Goal: Transaction & Acquisition: Purchase product/service

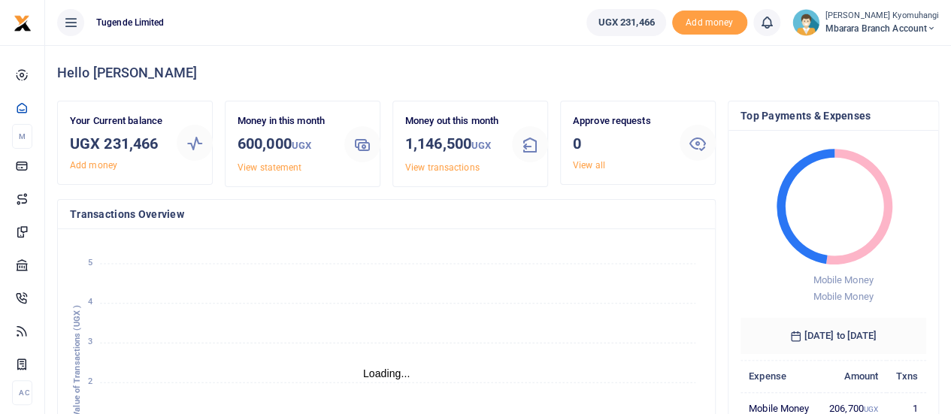
scroll to position [12, 12]
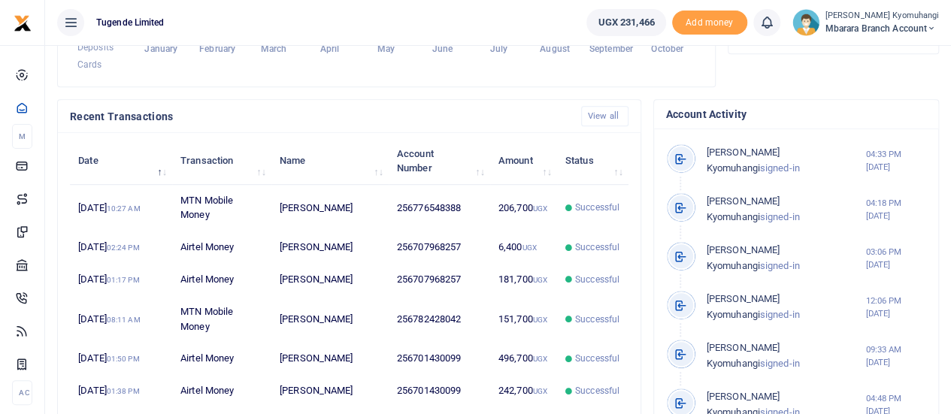
scroll to position [404, 0]
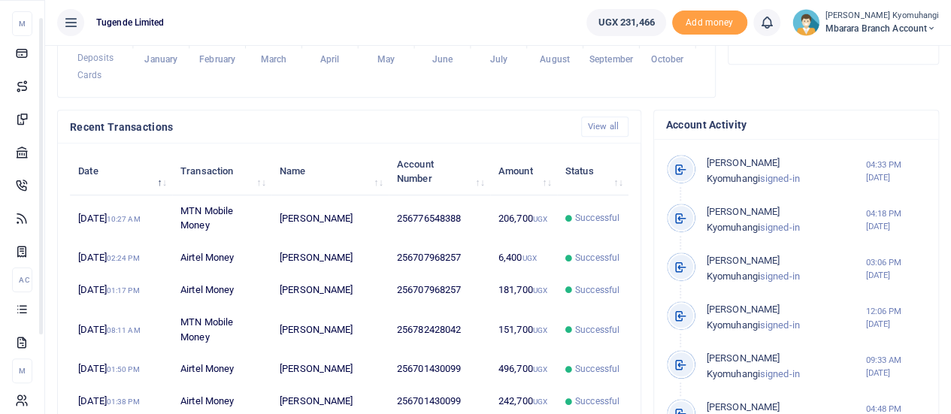
drag, startPoint x: 191, startPoint y: 325, endPoint x: 183, endPoint y: 416, distance: 90.6
click at [183, 413] on html "Start Dashboard M ake Payments Cards Xente Transfers Mobile Money Banks Airtime" at bounding box center [475, 74] width 951 height 957
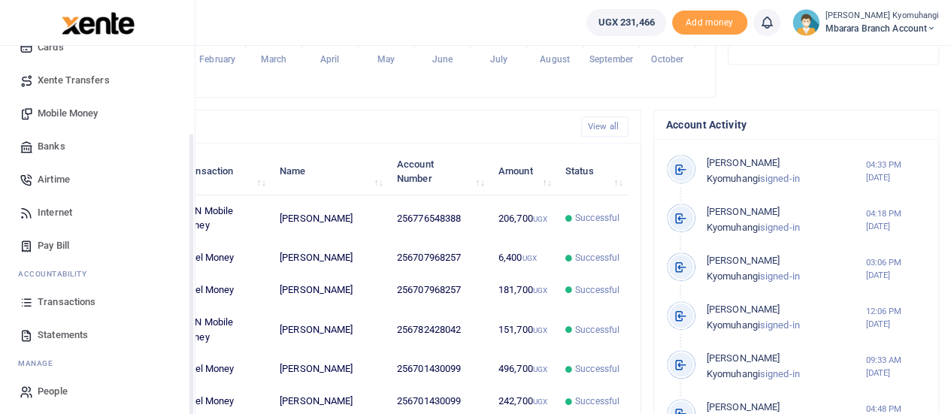
scroll to position [105, 0]
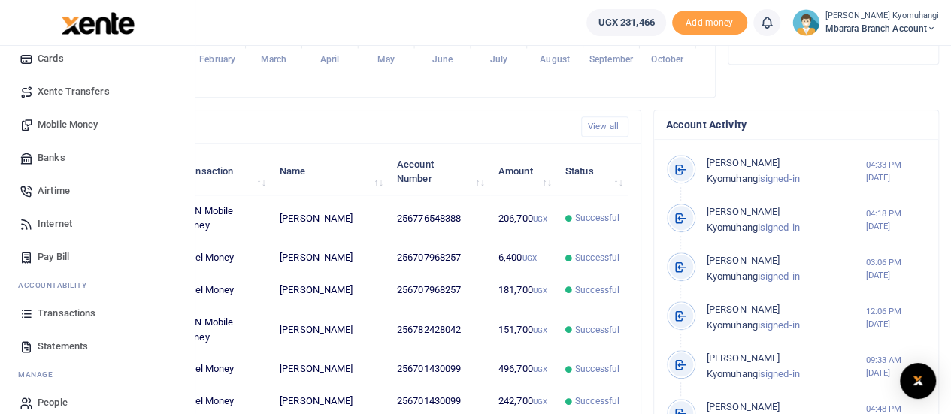
click at [89, 307] on span "Transactions" at bounding box center [67, 313] width 58 height 15
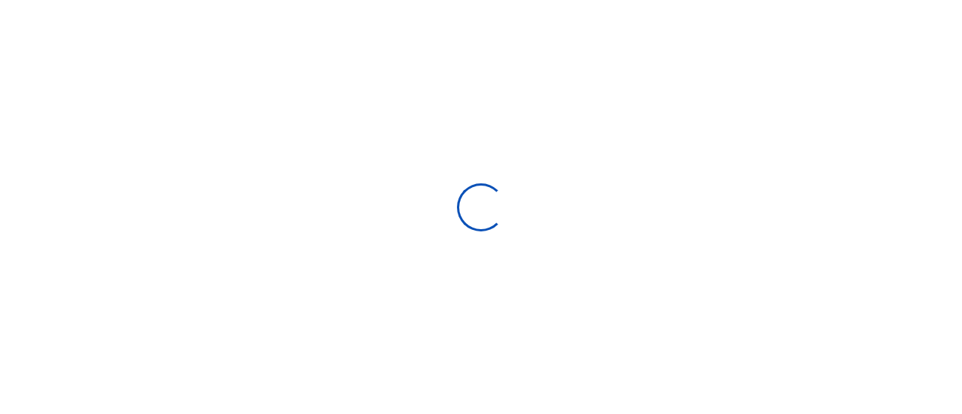
select select
type input "09/15/2025 - 10/14/2025"
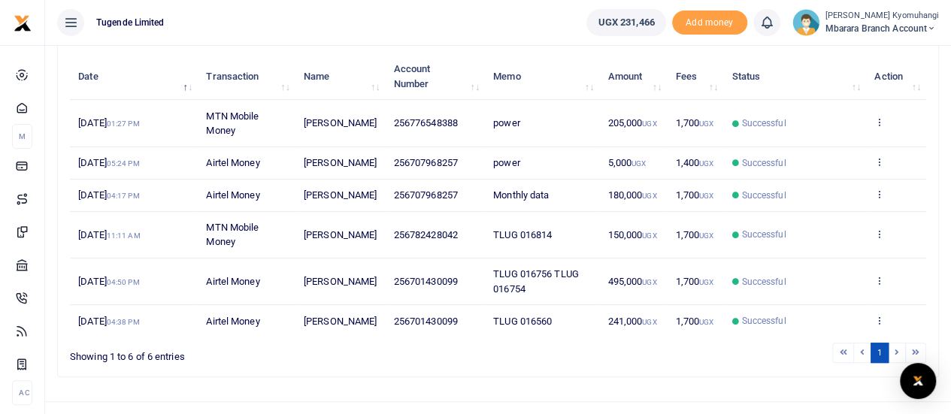
scroll to position [181, 0]
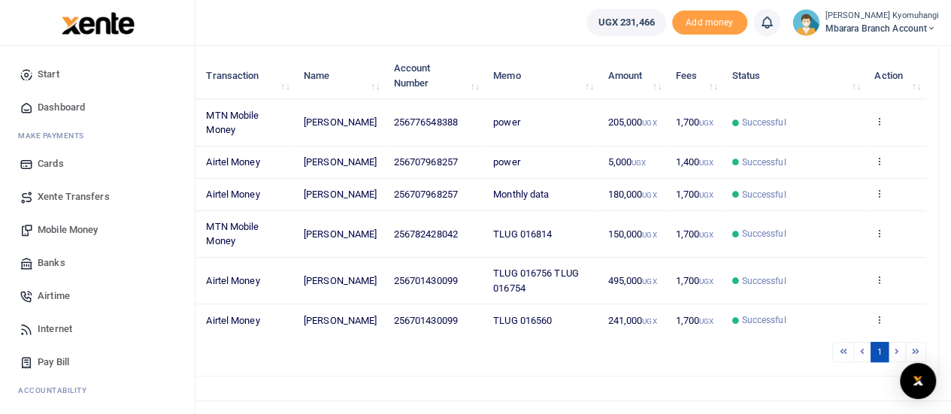
click at [93, 231] on span "Mobile Money" at bounding box center [68, 229] width 60 height 15
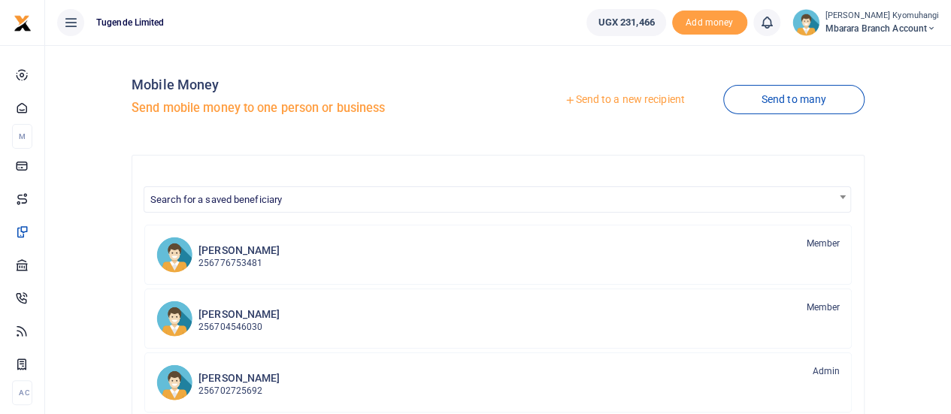
click at [619, 96] on link "Send to a new recipient" at bounding box center [624, 99] width 196 height 27
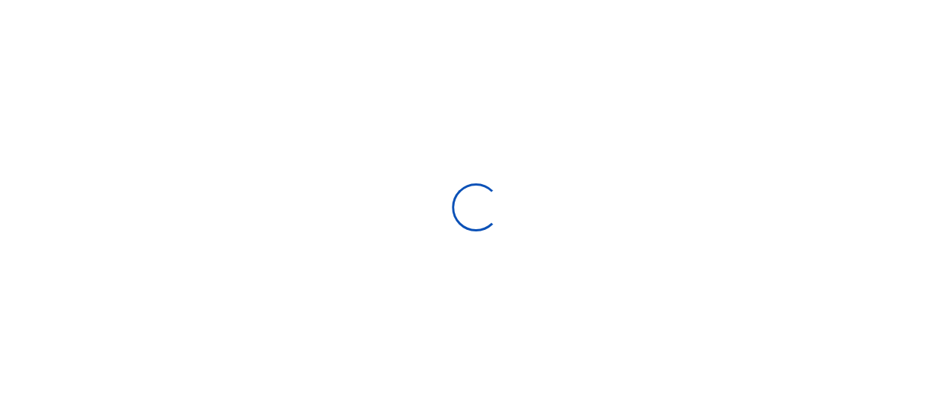
select select "Loading bundles"
select select
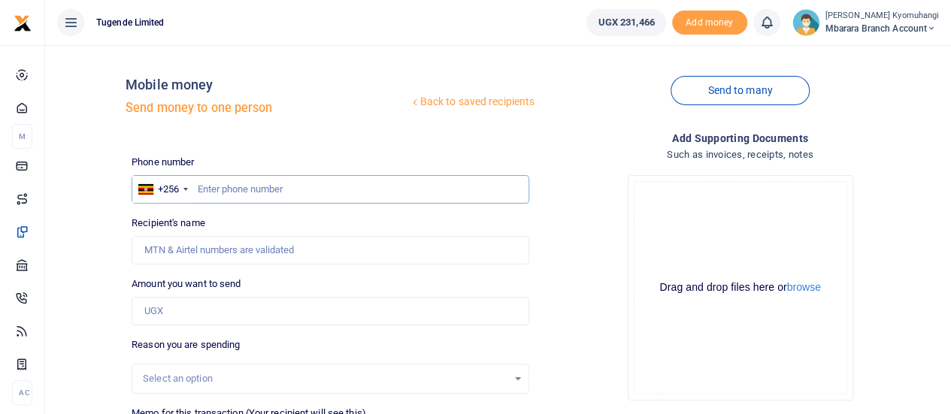
click at [307, 187] on input "text" at bounding box center [331, 189] width 398 height 29
type input "701430099"
type input "Didas. Ayebazibwe"
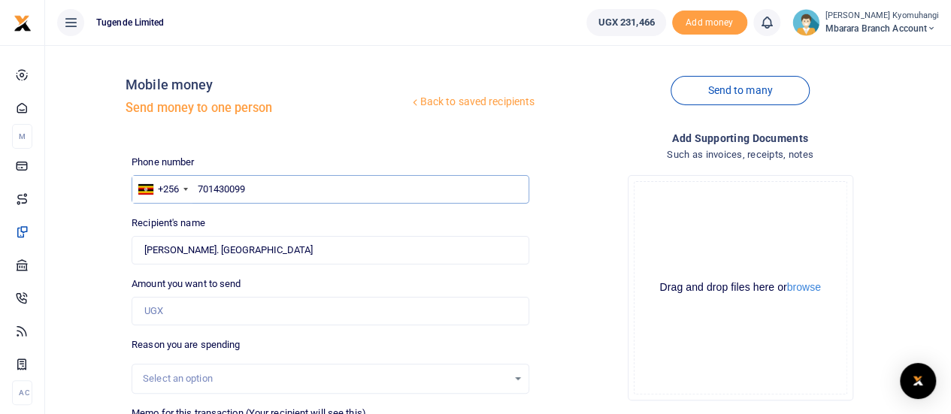
type input "701430099"
click at [191, 307] on input "Amount you want to send" at bounding box center [331, 311] width 398 height 29
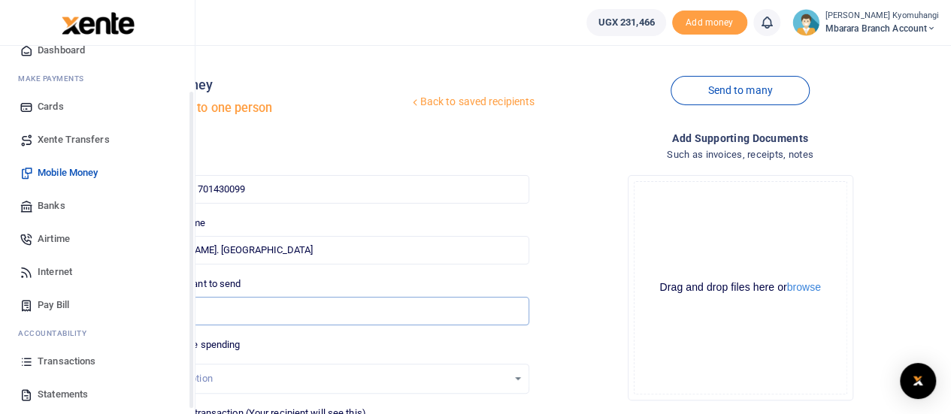
scroll to position [89, 0]
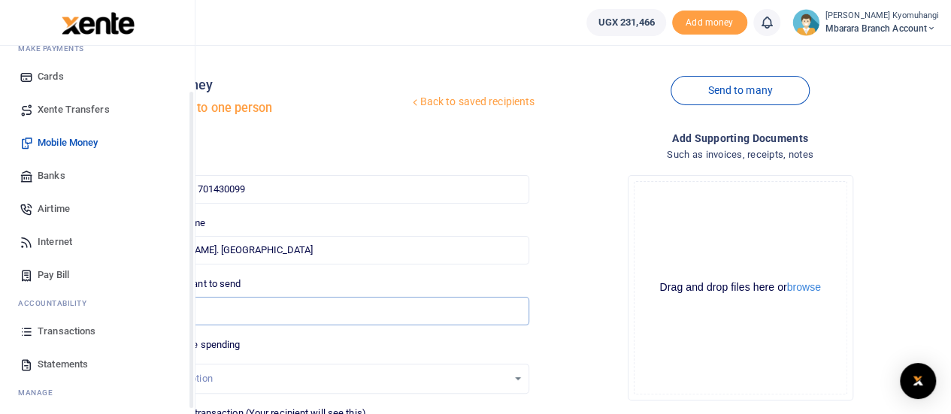
drag, startPoint x: 189, startPoint y: 312, endPoint x: 180, endPoint y: 381, distance: 69.7
click at [180, 381] on div "Start Dashboard M ake Payments Cards Xente Transfers Mobile Money Banks Airtime…" at bounding box center [97, 253] width 195 height 414
click at [68, 366] on span "Statements" at bounding box center [63, 362] width 50 height 15
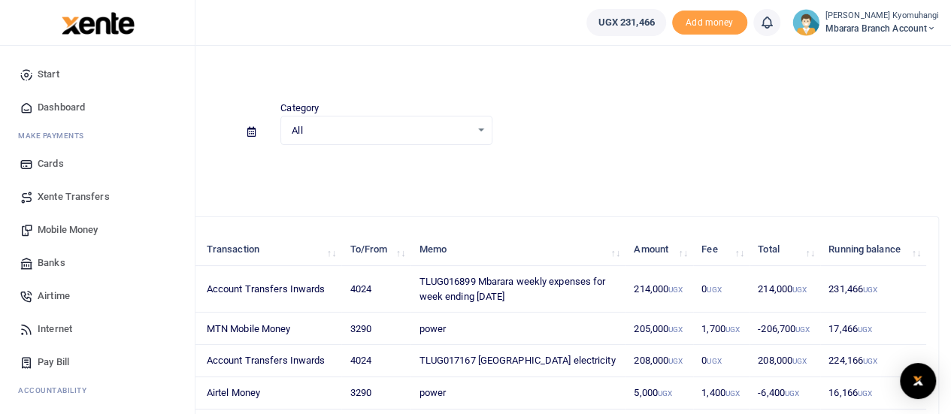
click at [101, 231] on link "Mobile Money" at bounding box center [97, 229] width 171 height 33
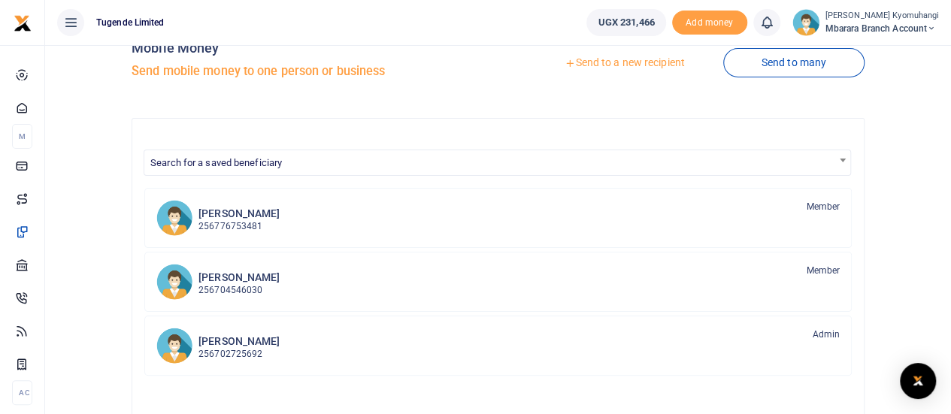
scroll to position [33, 0]
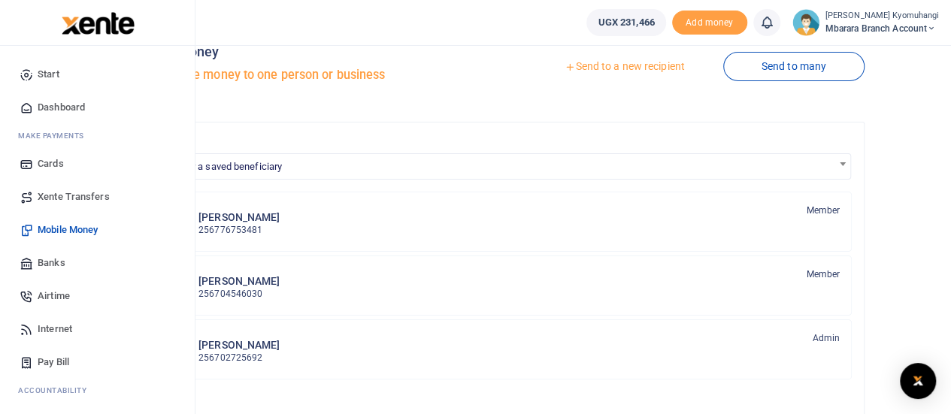
click at [75, 231] on span "Mobile Money" at bounding box center [68, 229] width 60 height 15
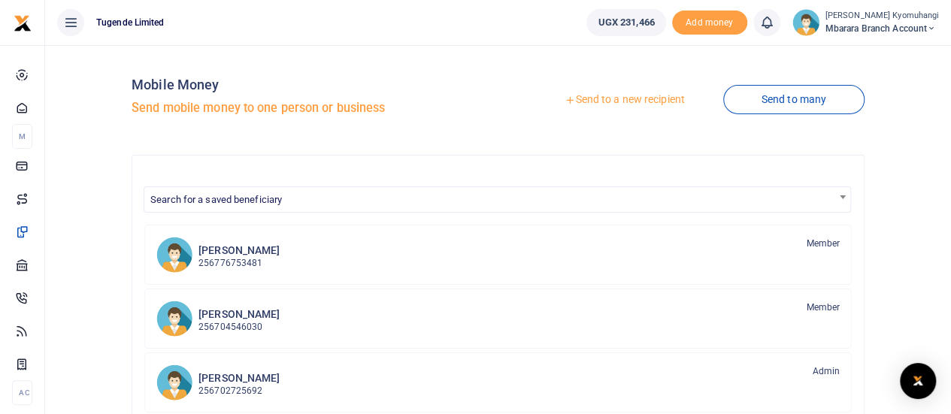
click at [660, 104] on link "Send to a new recipient" at bounding box center [624, 99] width 196 height 27
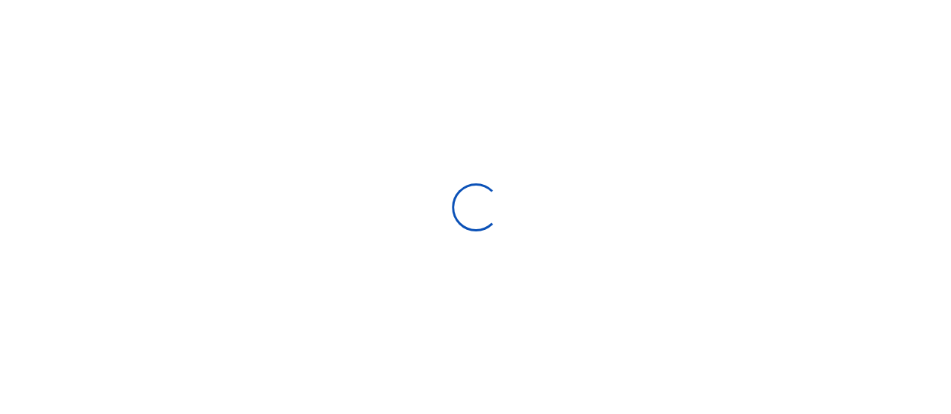
select select "Loading bundles"
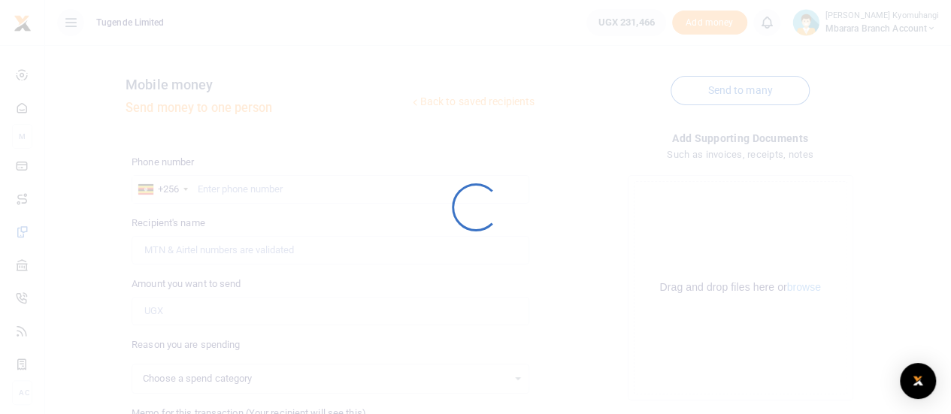
select select
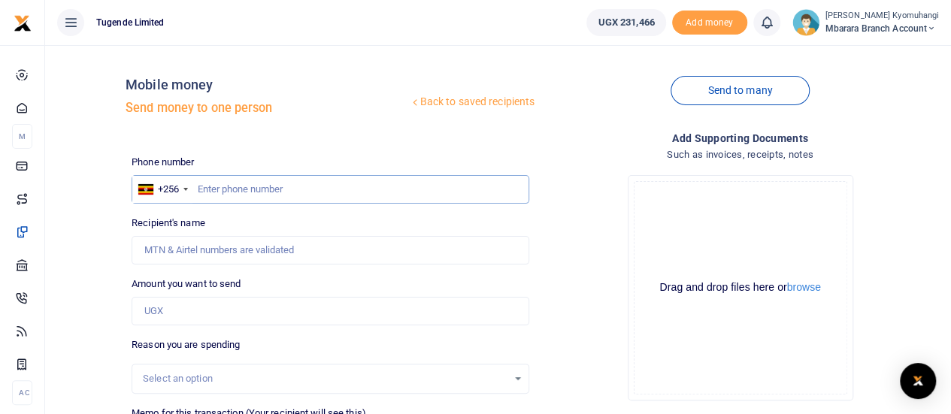
click at [310, 187] on input "text" at bounding box center [331, 189] width 398 height 29
type input "701430099"
type input "Didas. Ayebazibwe"
type input "701430099"
click at [200, 309] on input "Amount you want to send" at bounding box center [331, 311] width 398 height 29
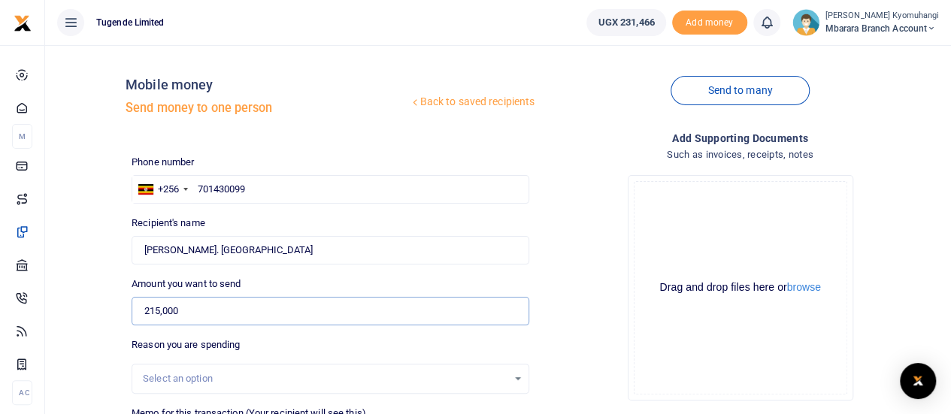
type input "215,000"
click at [406, 369] on div "Select an option" at bounding box center [331, 379] width 398 height 30
click at [262, 362] on div "Reason you are spending Select an option" at bounding box center [331, 365] width 398 height 56
click at [507, 373] on div "Select an option" at bounding box center [330, 378] width 396 height 17
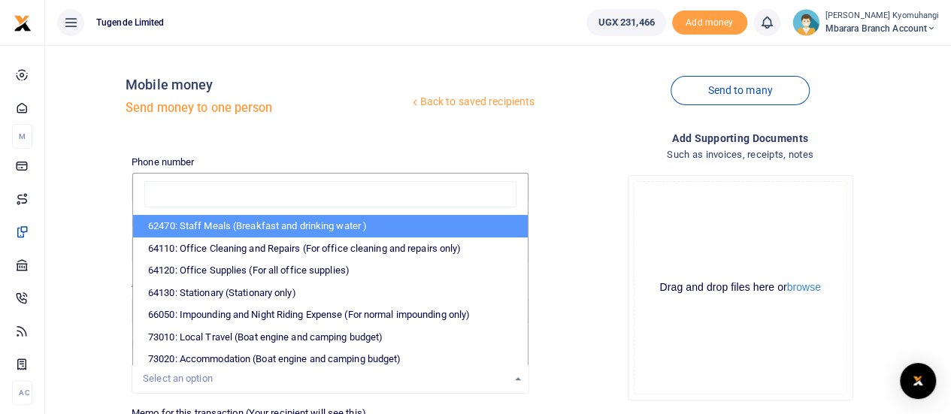
click at [283, 231] on li "62470: Staff Meals (Breakfast and drinking water )" at bounding box center [330, 226] width 395 height 23
select select "23"
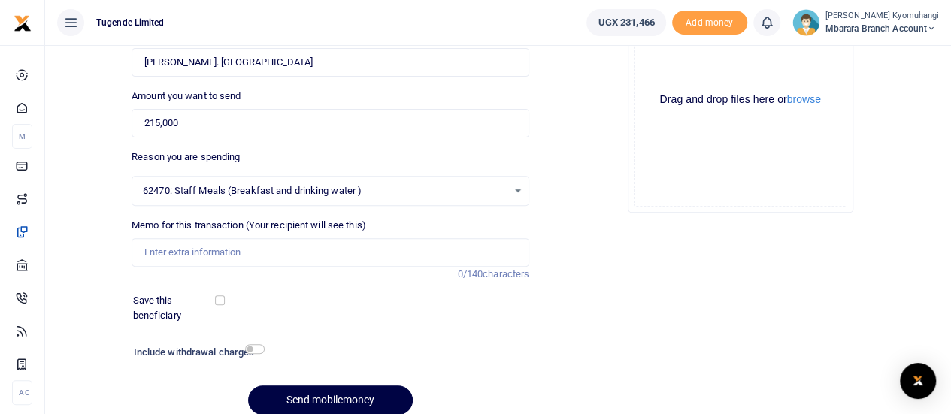
scroll to position [192, 0]
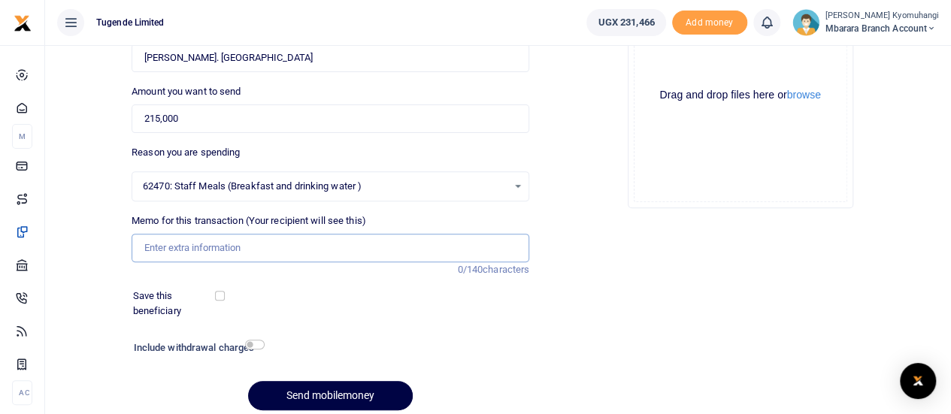
click at [401, 247] on input "Memo for this transaction (Your recipient will see this)" at bounding box center [331, 248] width 398 height 29
paste input "TLUG-016899"
click at [172, 249] on input "TLUG-016899" at bounding box center [331, 248] width 398 height 29
type input "TLUG 016899"
drag, startPoint x: 950, startPoint y: 319, endPoint x: 960, endPoint y: 246, distance: 73.6
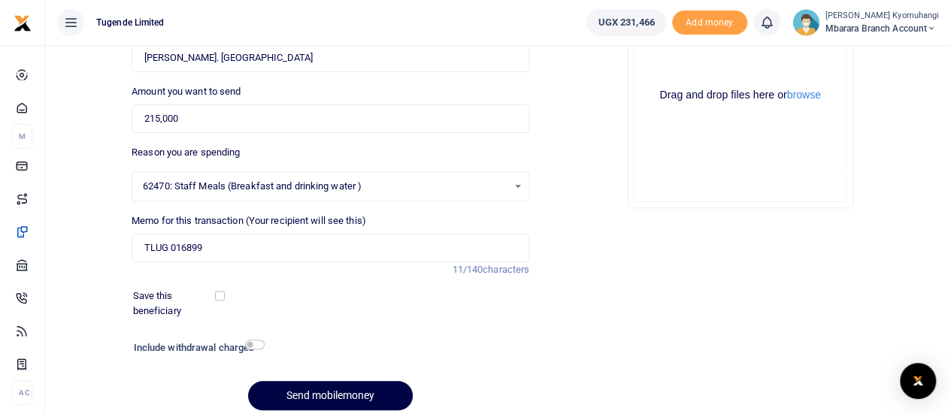
click at [951, 246] on html "Start Dashboard M ake Payments Cards Xente Transfers Mobile Money Banks Airtime" at bounding box center [475, 141] width 951 height 666
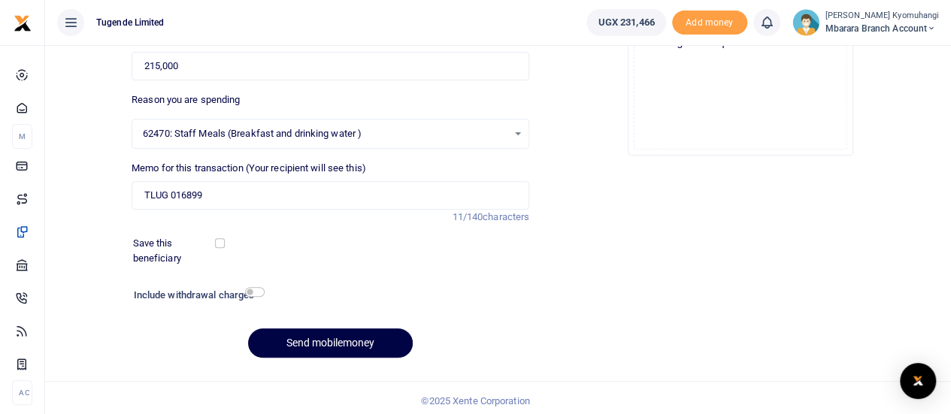
scroll to position [249, 0]
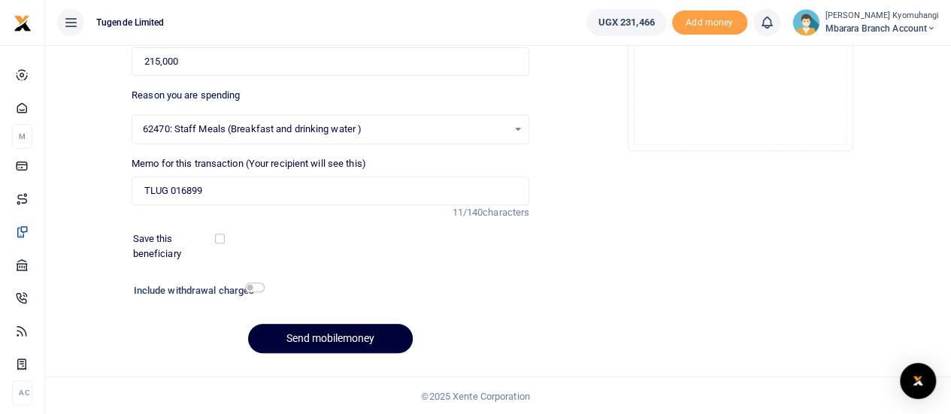
click at [359, 337] on button "Send mobilemoney" at bounding box center [330, 338] width 165 height 29
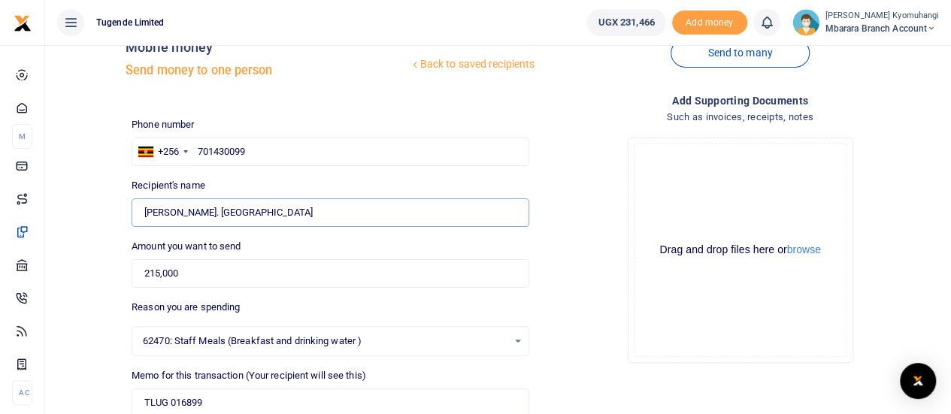
scroll to position [0, 0]
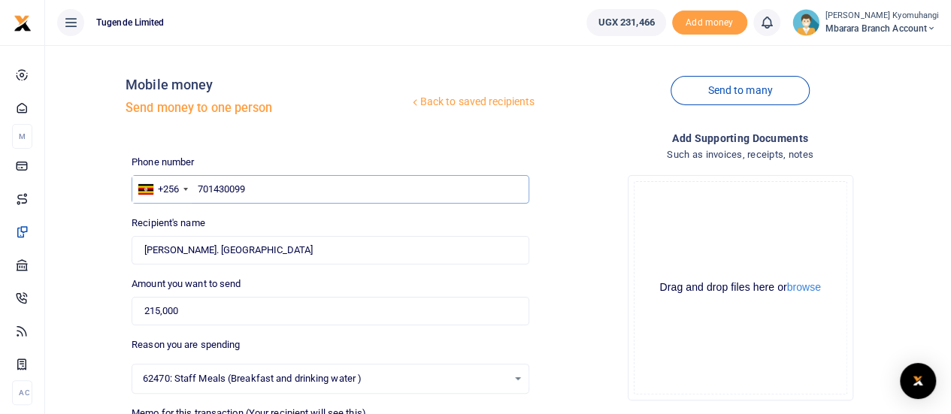
click at [265, 195] on input "701430099" at bounding box center [331, 189] width 398 height 29
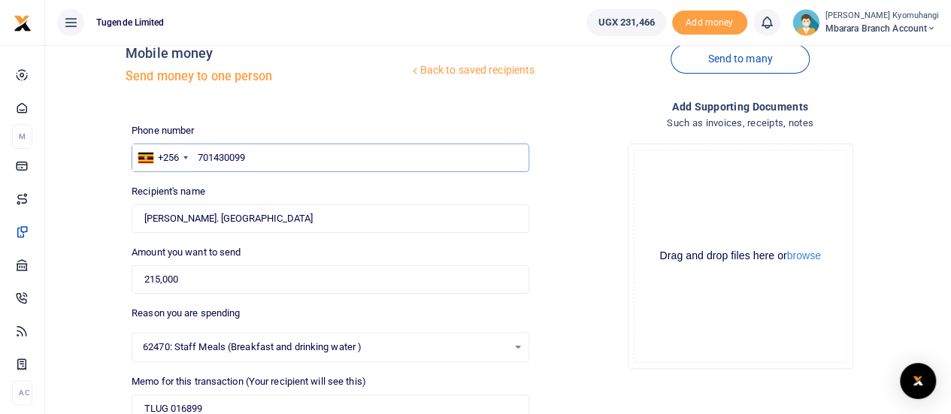
scroll to position [32, 0]
click at [172, 219] on input "Found" at bounding box center [331, 218] width 398 height 29
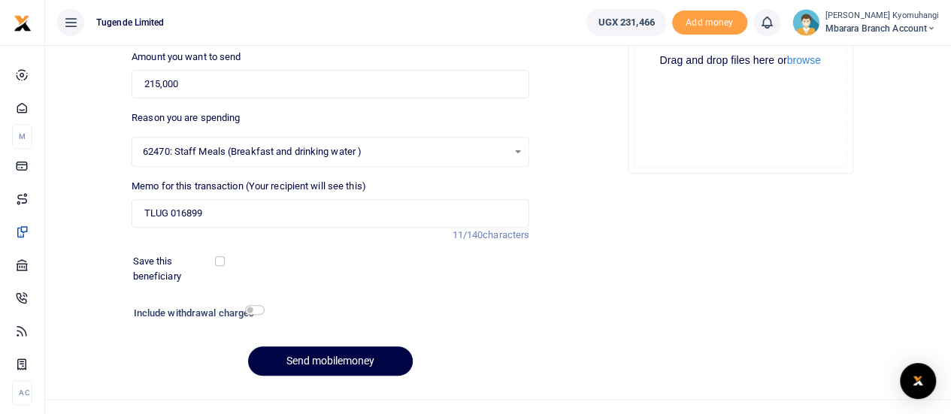
scroll to position [249, 0]
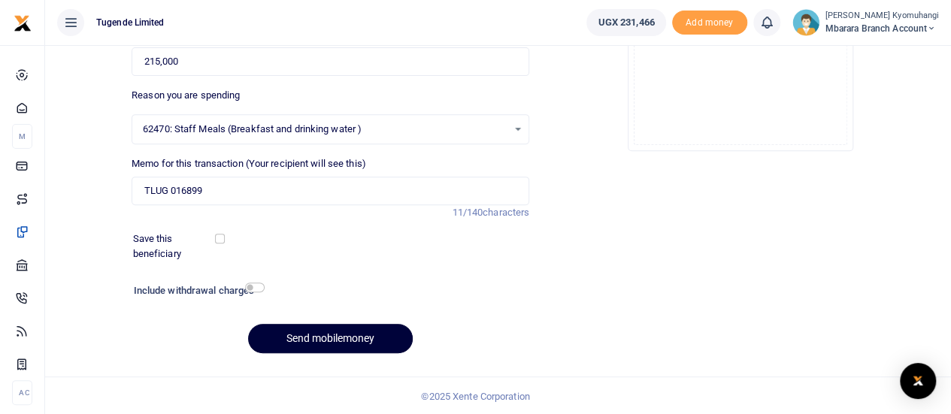
type input "Didas Ayebazibwe"
click at [355, 334] on button "Send mobilemoney" at bounding box center [330, 338] width 165 height 29
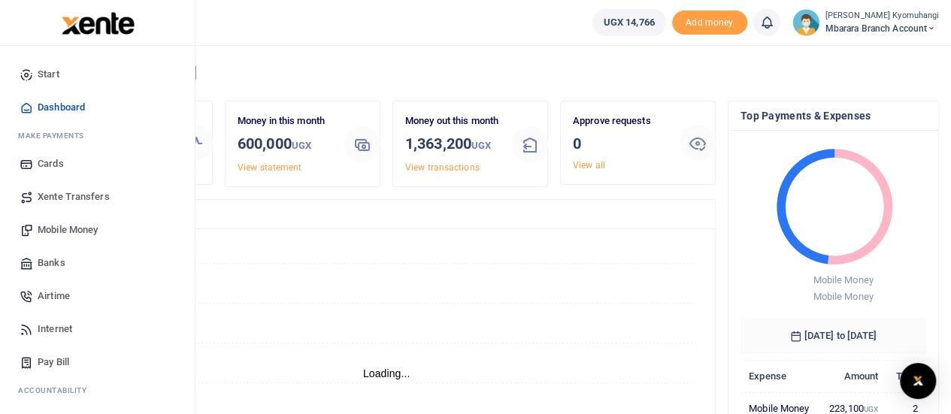
scroll to position [12, 12]
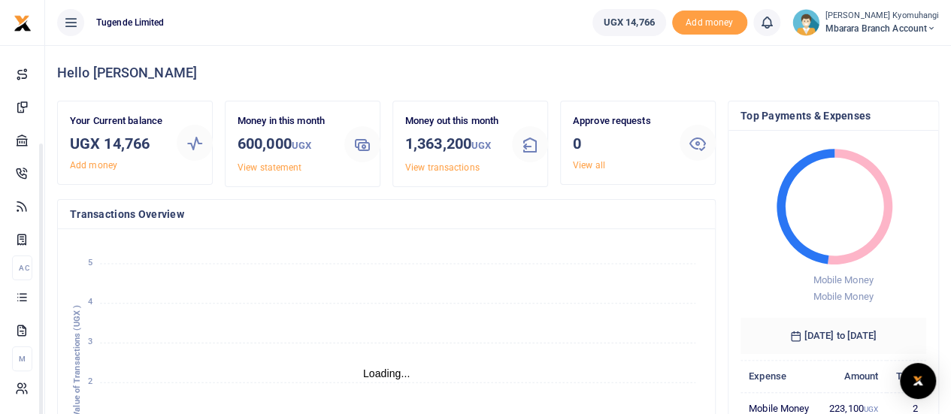
drag, startPoint x: 190, startPoint y: 256, endPoint x: 192, endPoint y: 432, distance: 175.8
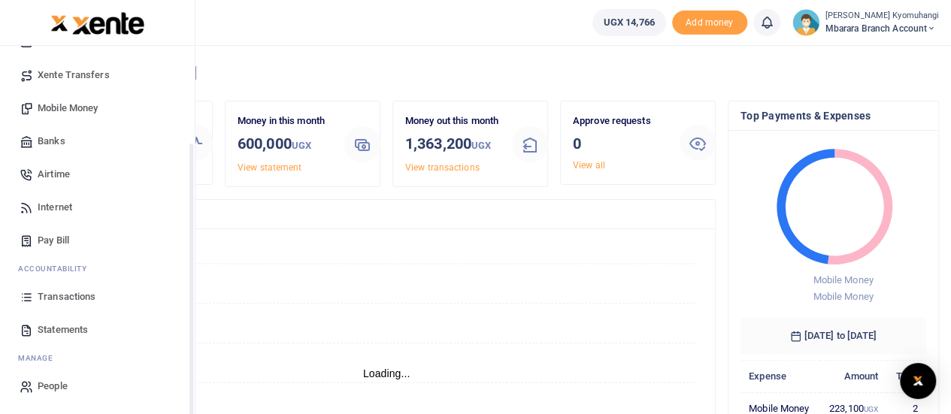
scroll to position [102, 0]
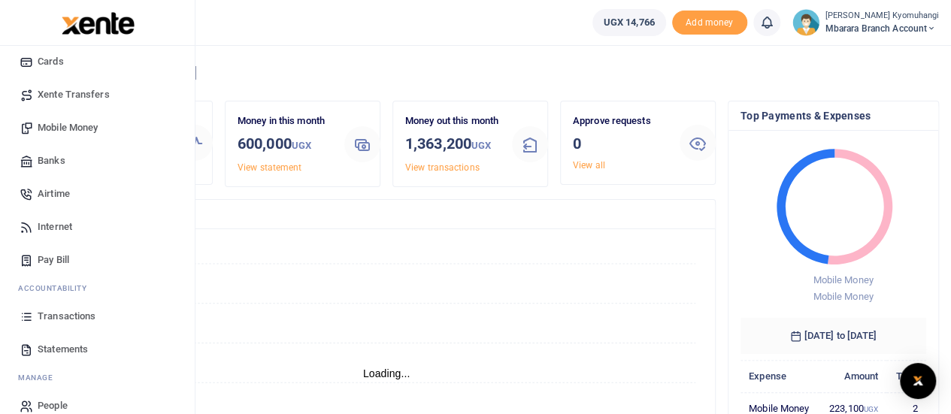
click at [72, 349] on span "Statements" at bounding box center [63, 349] width 50 height 15
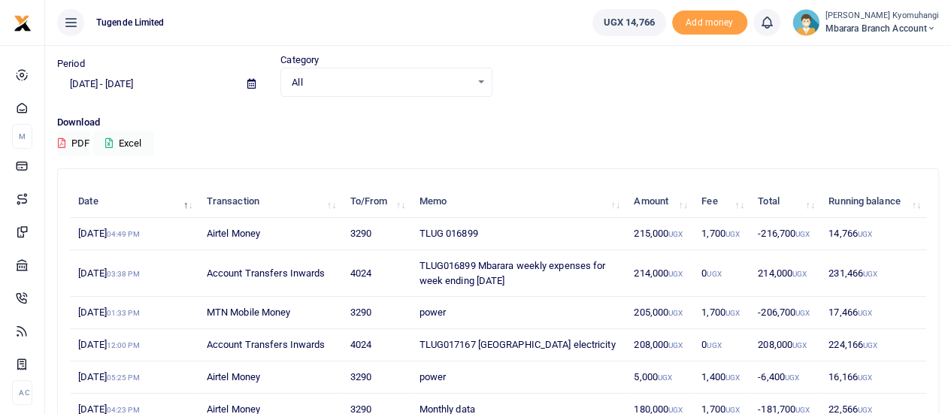
scroll to position [51, 0]
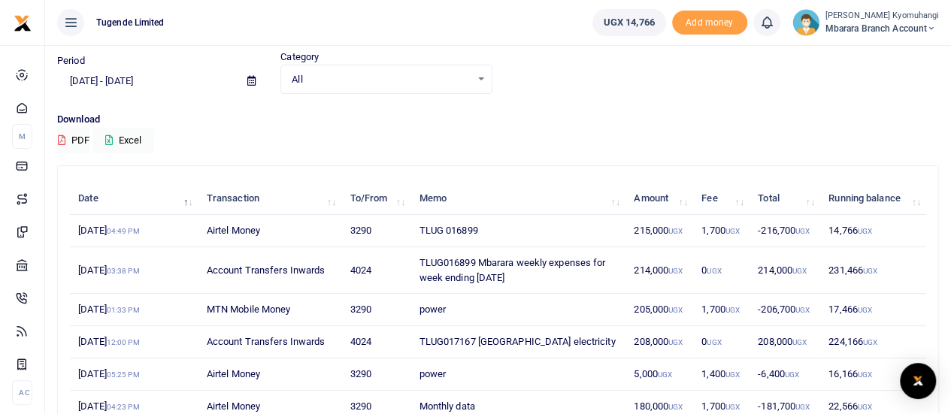
click at [769, 217] on td "-216,700 UGX" at bounding box center [784, 231] width 71 height 32
